Goal: Information Seeking & Learning: Learn about a topic

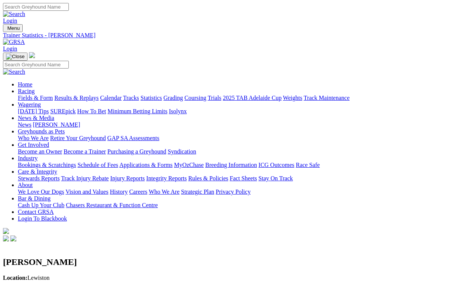
scroll to position [16, 0]
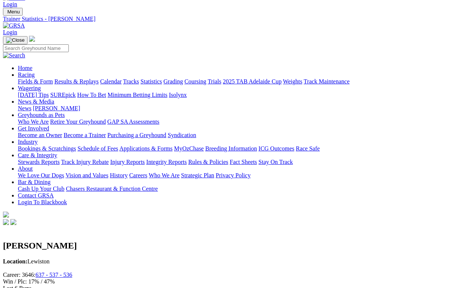
click at [221, 78] on link "Trials" at bounding box center [215, 81] width 14 height 6
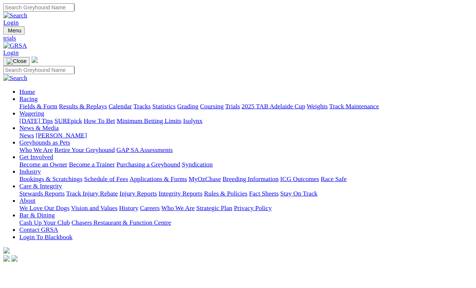
scroll to position [3, 0]
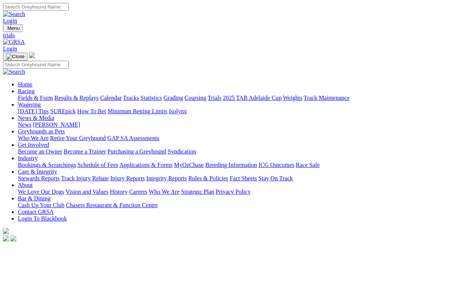
scroll to position [12, 0]
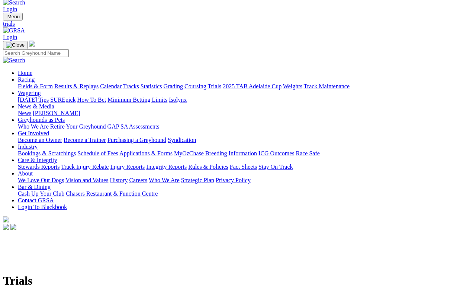
click at [122, 83] on link "Calendar" at bounding box center [111, 86] width 22 height 6
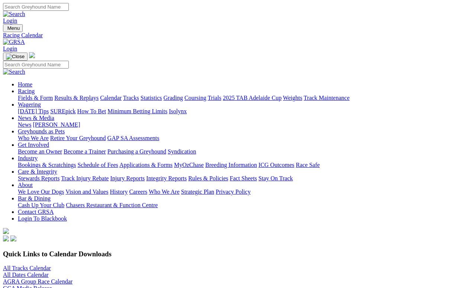
scroll to position [3, 0]
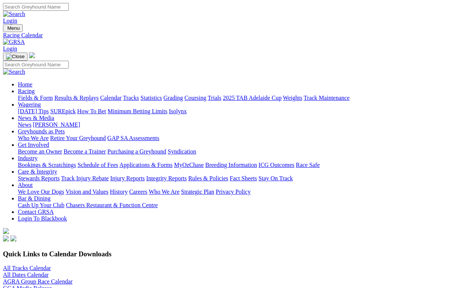
scroll to position [14, 0]
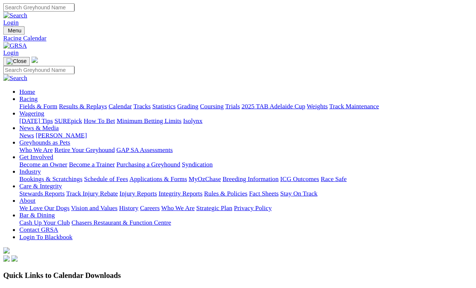
scroll to position [24, 0]
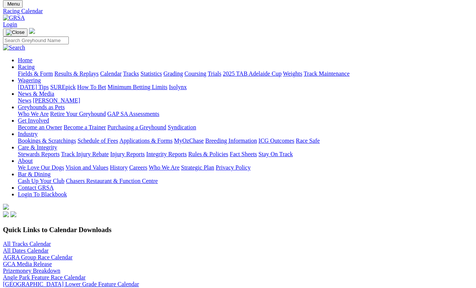
click at [51, 240] on link "All Tracks Calendar" at bounding box center [27, 243] width 48 height 6
